Goal: Information Seeking & Learning: Learn about a topic

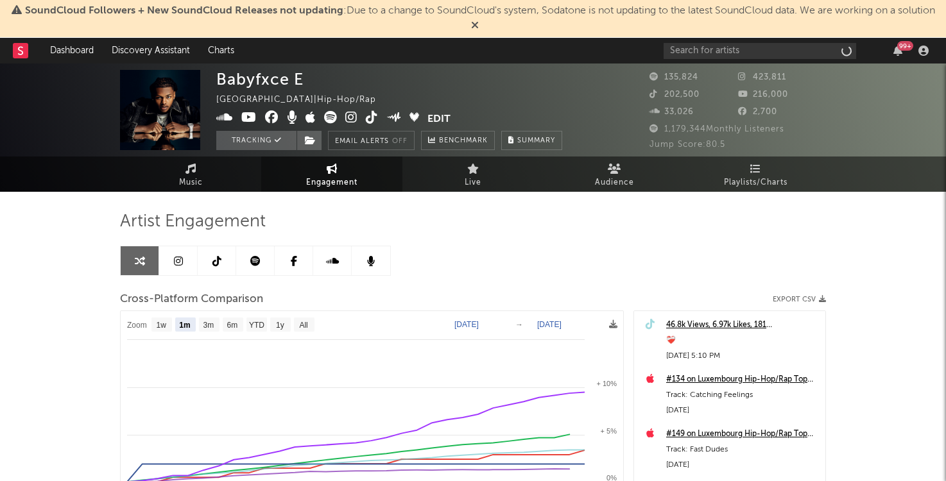
select select "1m"
click at [714, 51] on input "text" at bounding box center [760, 51] width 193 height 16
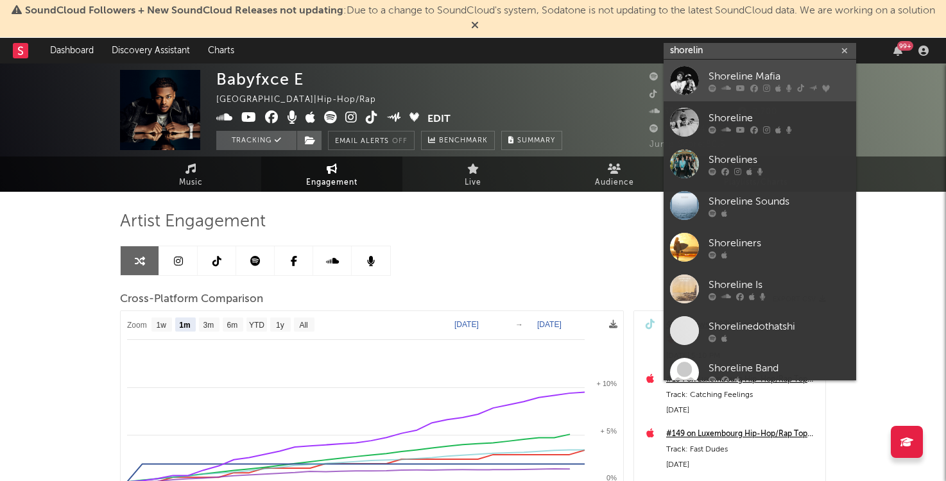
type input "shorelin"
select select "1m"
click at [746, 76] on div "Shoreline Mafia" at bounding box center [779, 76] width 141 height 15
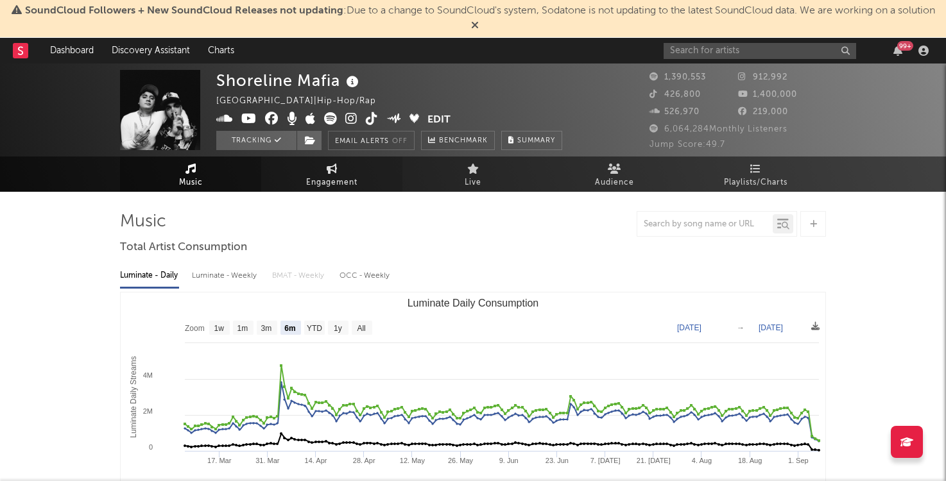
select select "6m"
click at [343, 173] on link "Engagement" at bounding box center [331, 174] width 141 height 35
select select "1w"
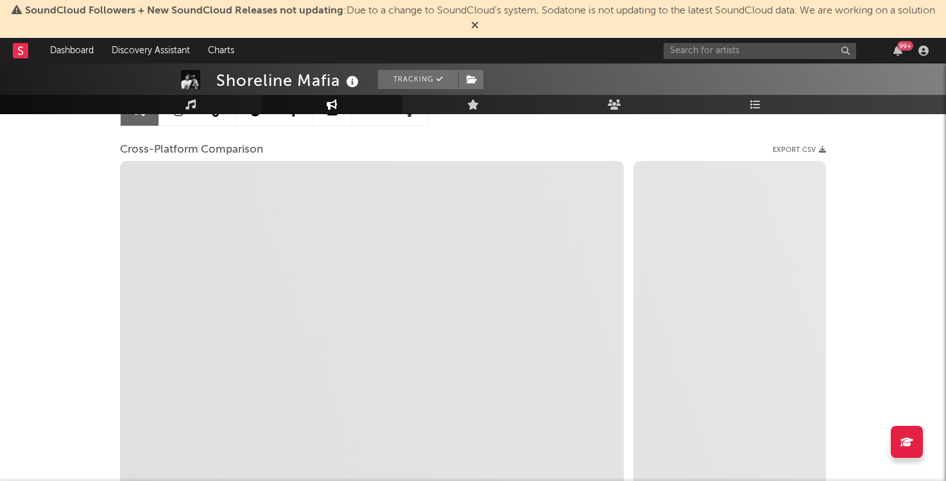
scroll to position [146, 0]
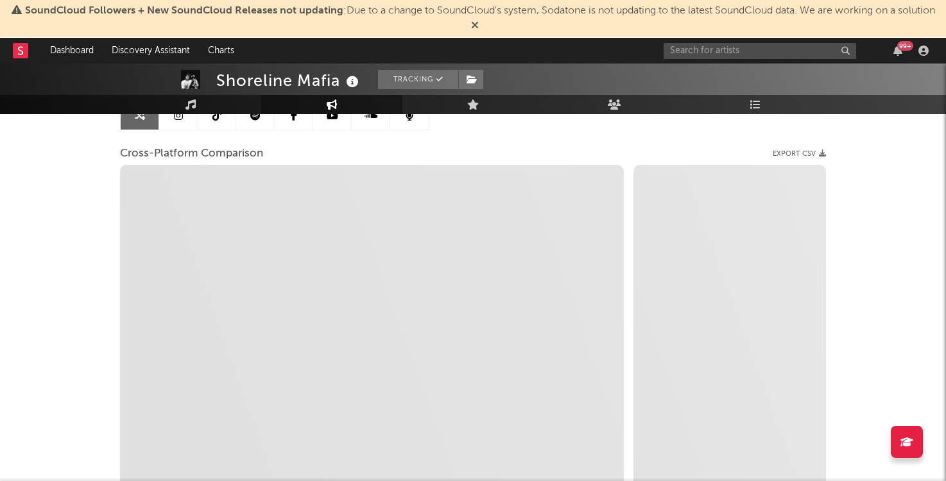
select select "1m"
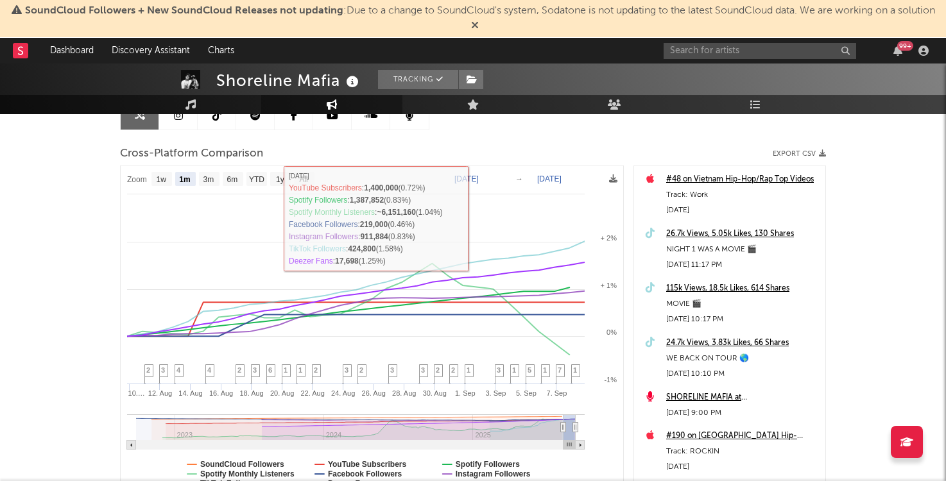
click at [471, 177] on text "[DATE]" at bounding box center [466, 179] width 24 height 9
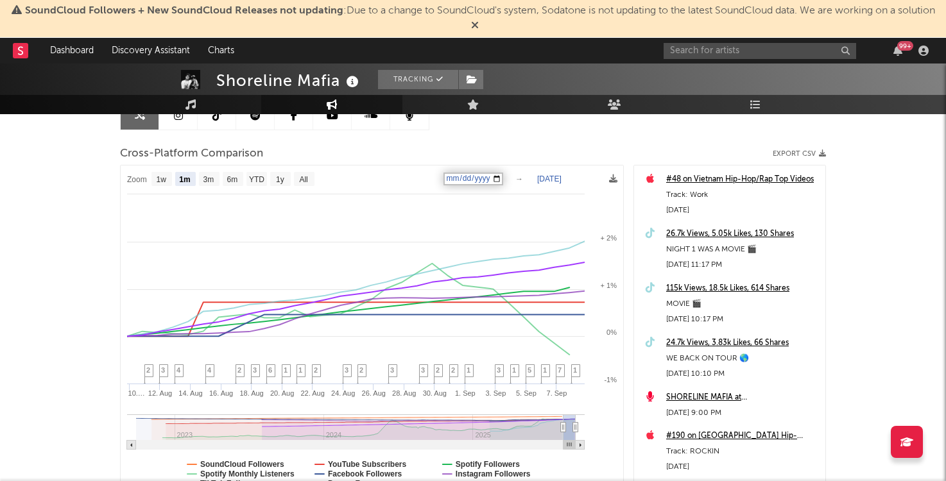
type input "[DATE]"
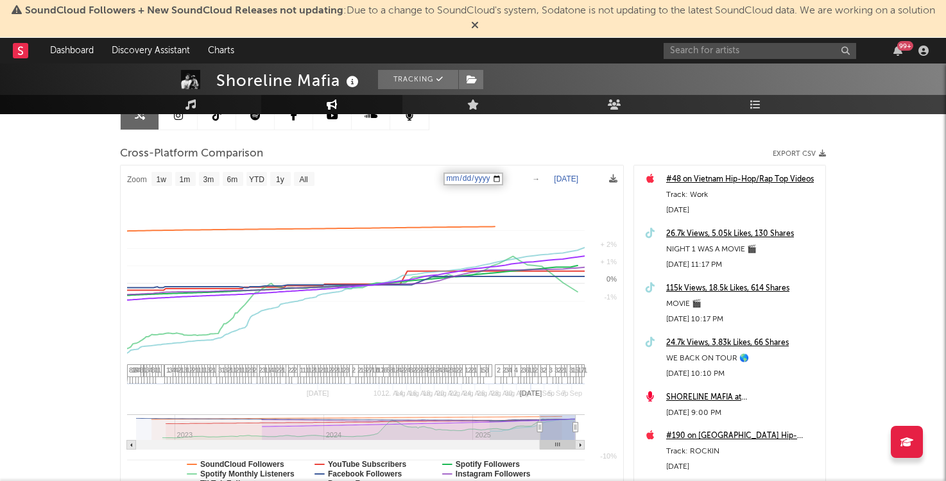
select select "1w"
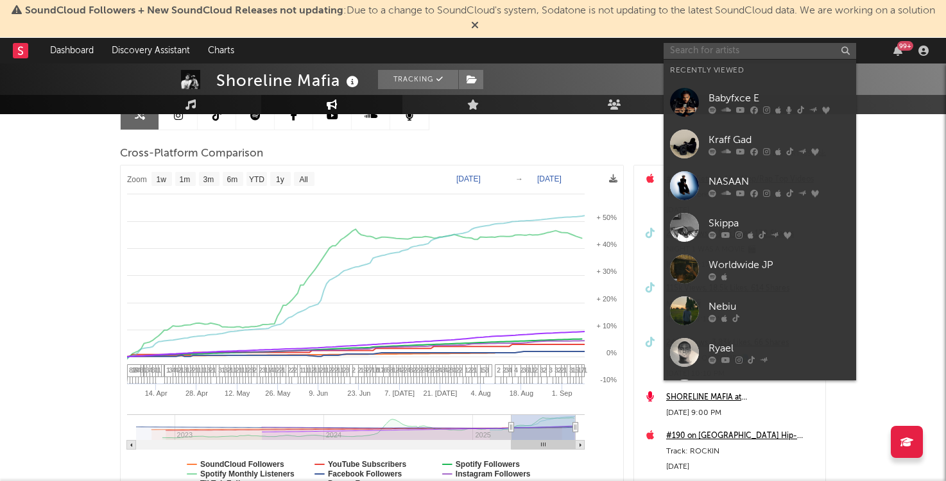
click at [721, 51] on input "text" at bounding box center [760, 51] width 193 height 16
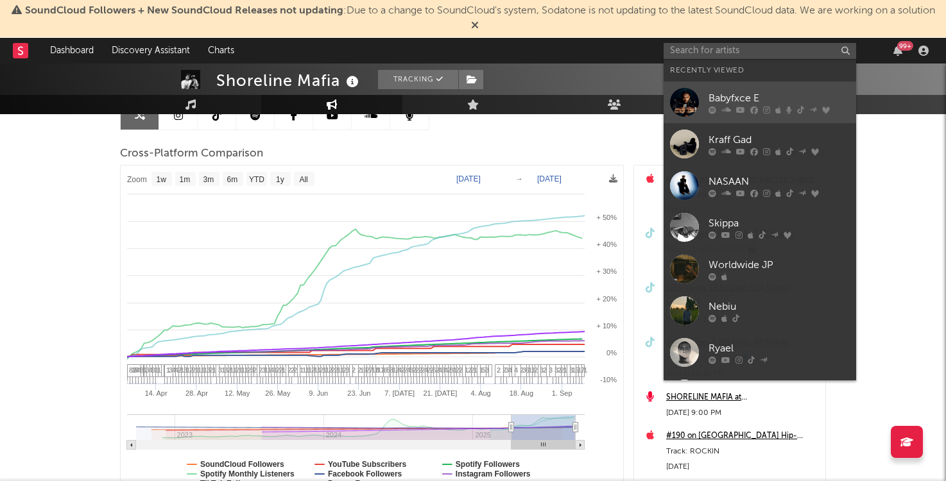
click at [729, 98] on div "Babyfxce E" at bounding box center [779, 98] width 141 height 15
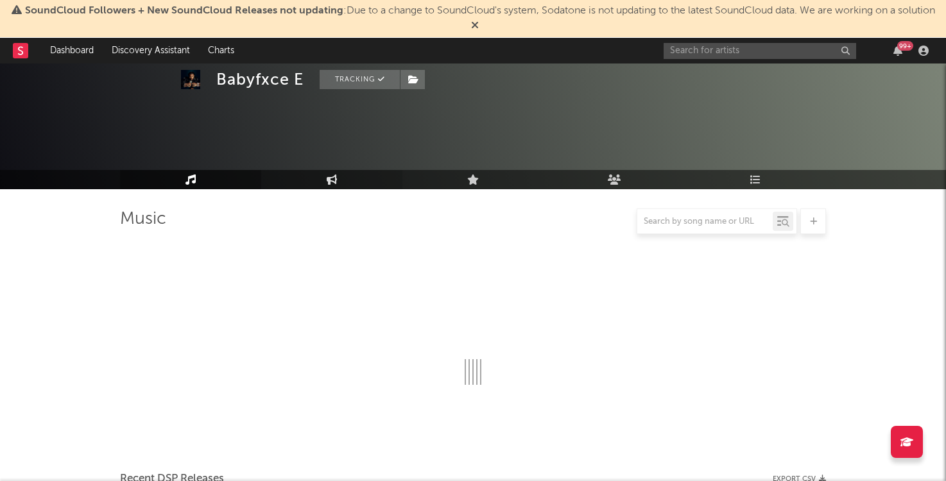
scroll to position [146, 0]
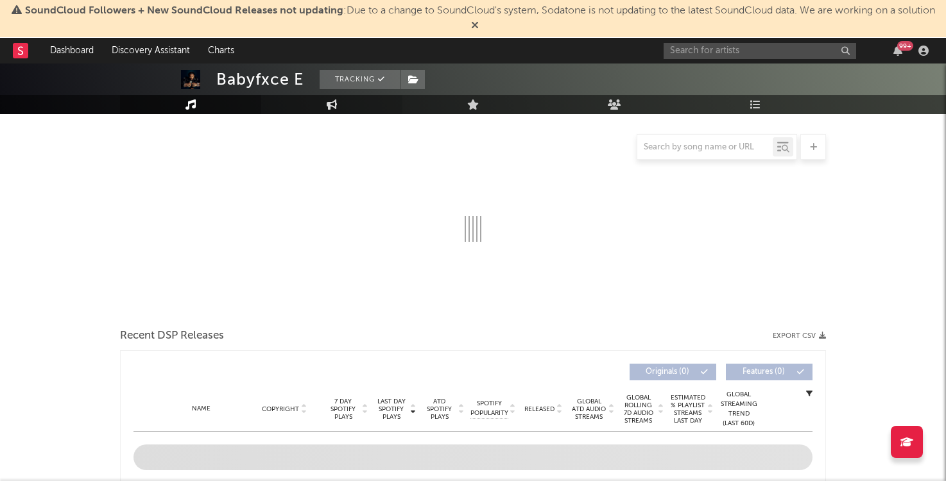
select select "6m"
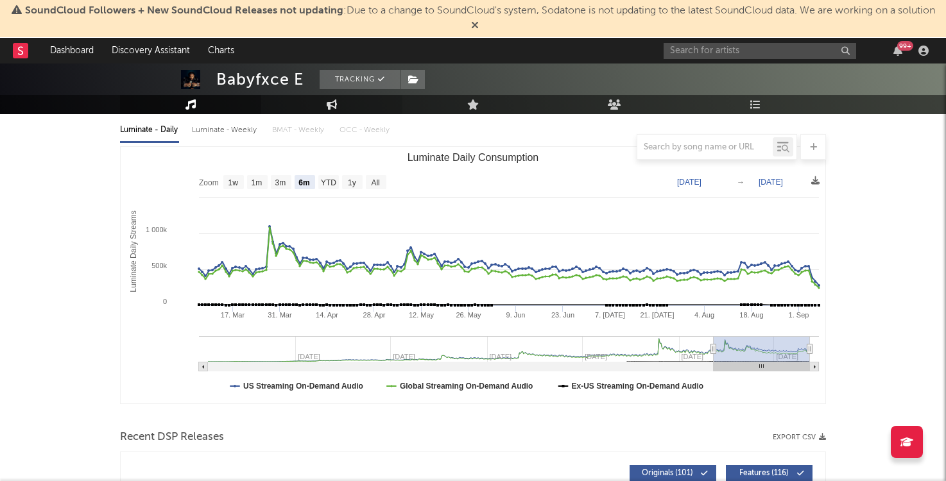
click at [337, 101] on link "Engagement" at bounding box center [331, 104] width 141 height 19
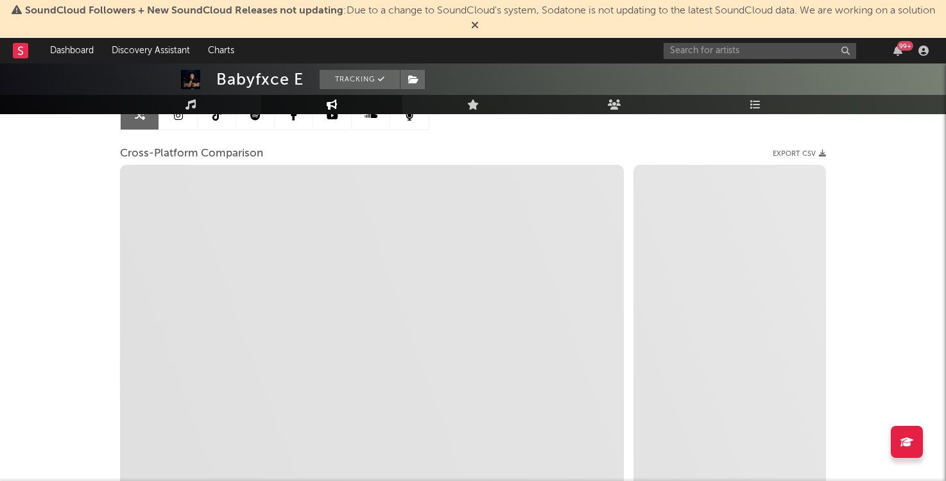
select select "1w"
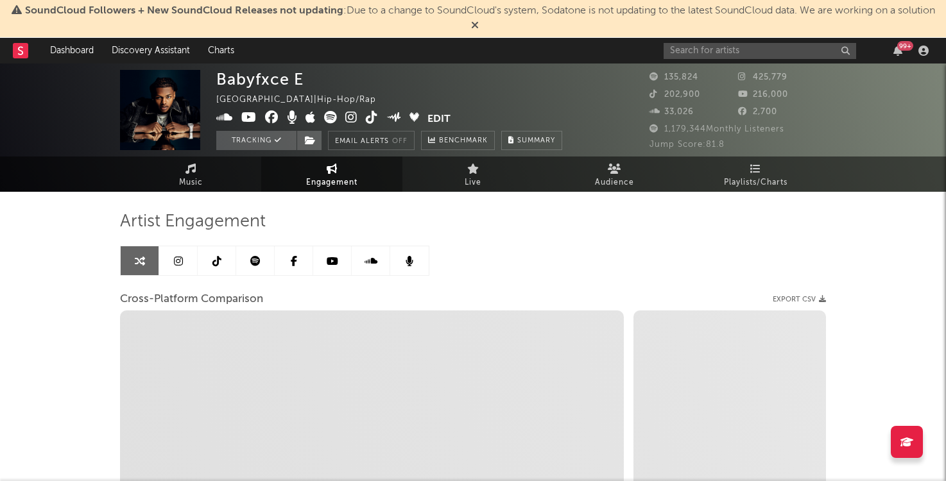
select select "1m"
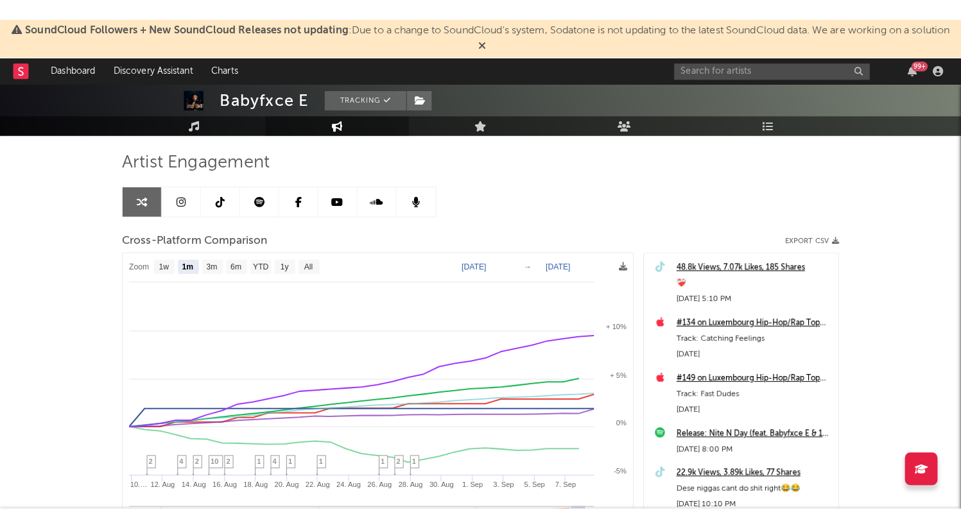
scroll to position [91, 0]
